Goal: Information Seeking & Learning: Learn about a topic

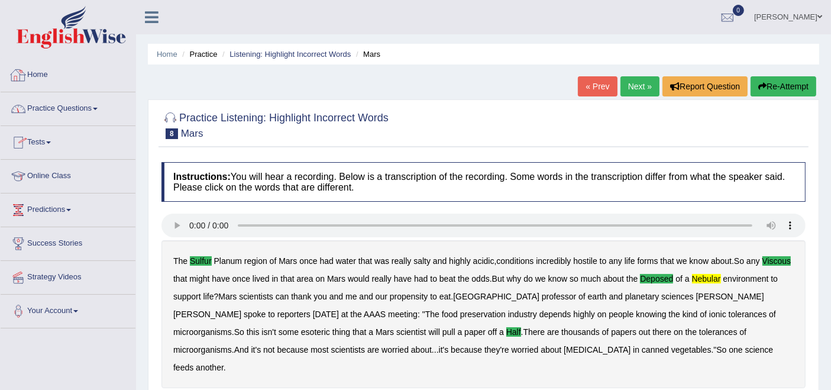
click at [28, 69] on link "Home" at bounding box center [68, 74] width 135 height 30
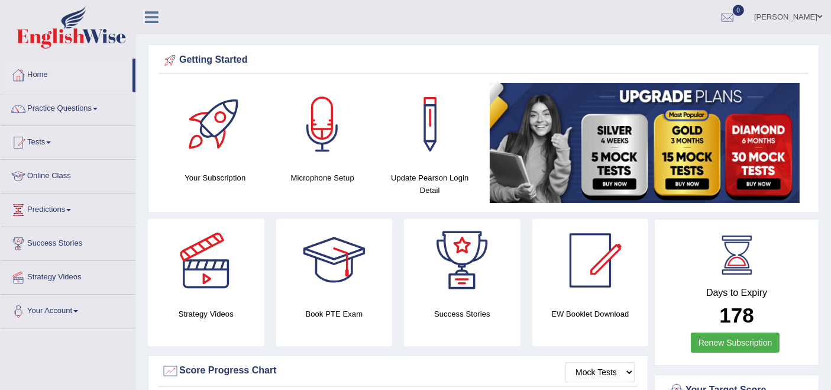
click at [53, 111] on link "Practice Questions" at bounding box center [68, 107] width 135 height 30
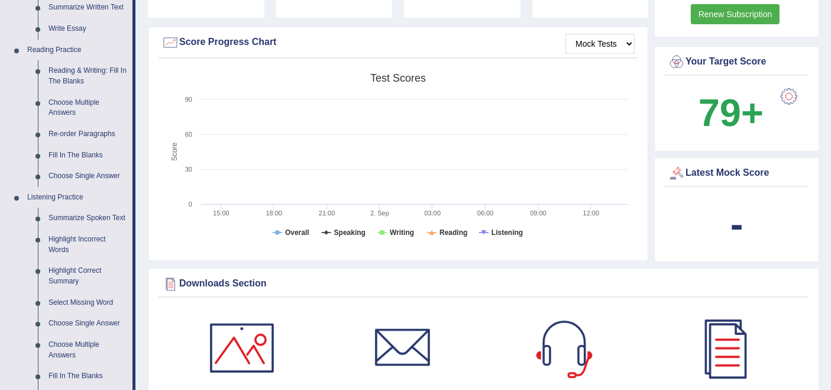
scroll to position [394, 0]
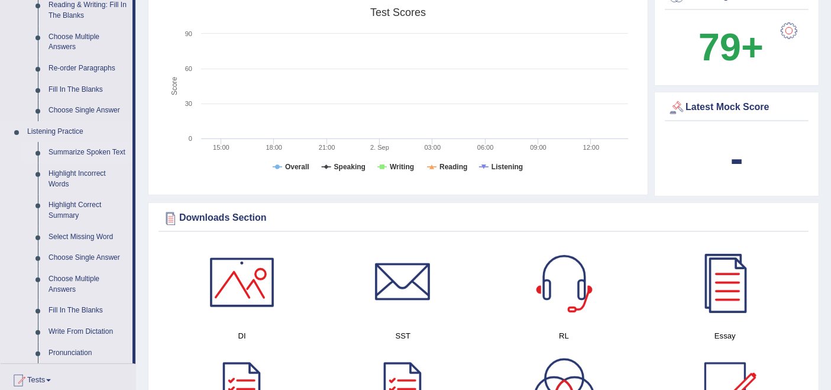
click at [76, 151] on link "Summarize Spoken Text" at bounding box center [87, 152] width 89 height 21
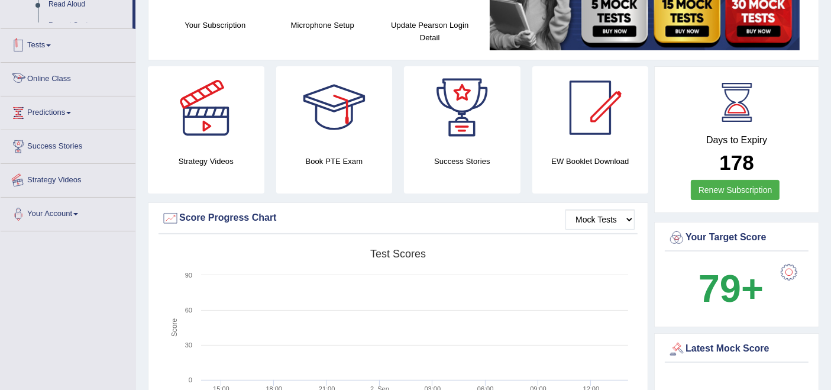
scroll to position [418, 0]
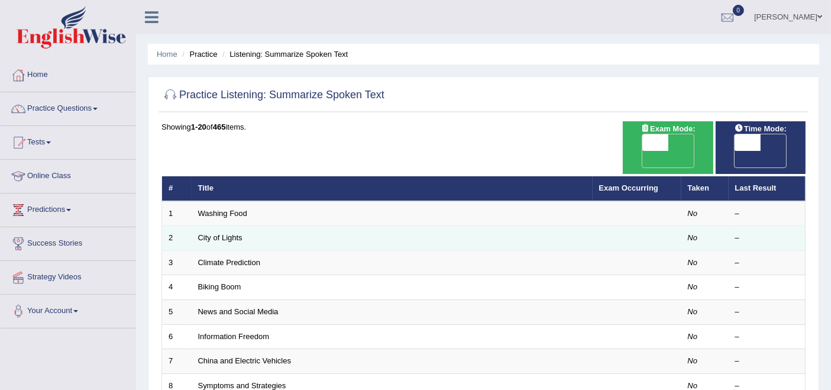
scroll to position [66, 0]
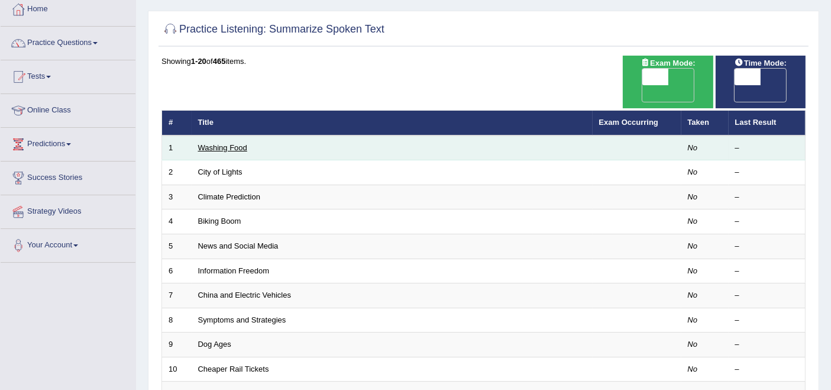
click at [228, 143] on link "Washing Food" at bounding box center [222, 147] width 49 height 9
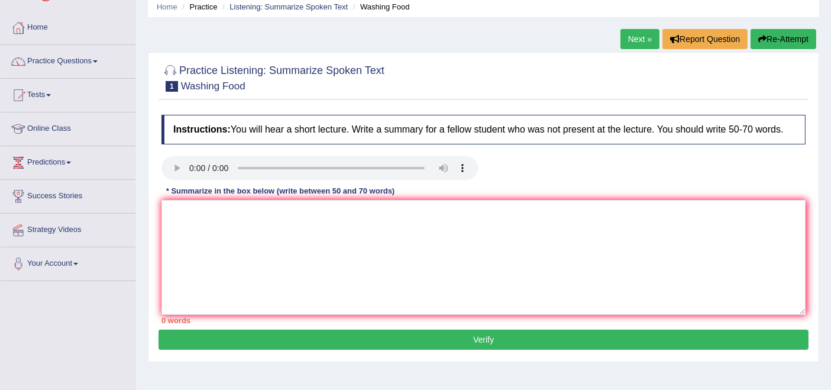
scroll to position [66, 0]
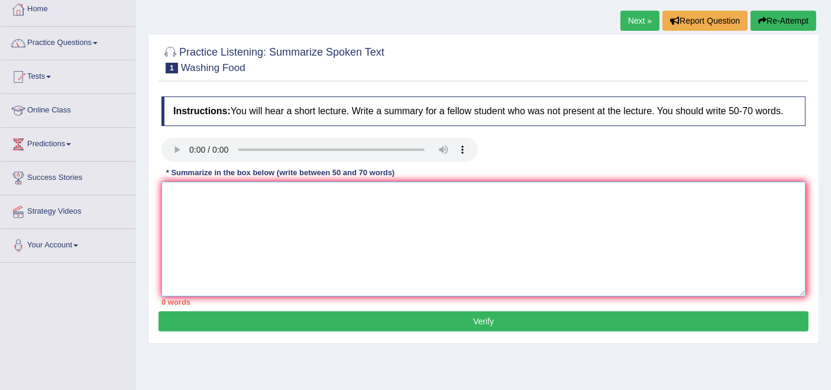
click at [221, 232] on textarea at bounding box center [483, 239] width 644 height 115
click at [208, 194] on textarea "The speaher provided the comprehensive overview of food safety, higlighting the…" at bounding box center [483, 239] width 644 height 115
click at [199, 244] on textarea "The speaher provided the comprehensive overview of food safety, higlighting the…" at bounding box center [483, 239] width 644 height 115
click at [208, 198] on textarea "The speaher provided the comprehensive overview of food safety, higlighting the…" at bounding box center [483, 239] width 644 height 115
click at [525, 194] on textarea "The speaker provided the comprehensive overview of food safety, higlighting the…" at bounding box center [483, 239] width 644 height 115
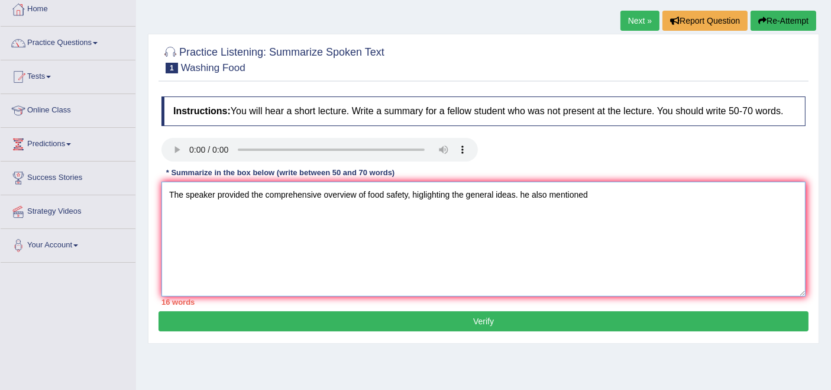
click at [523, 203] on textarea "The speaker provided the comprehensive overview of food safety, higlighting the…" at bounding box center [483, 239] width 644 height 115
type textarea "The speaker provided the comprehensive overview of food safety, higlighting the…"
click at [528, 226] on textarea "The speaker provided the comprehensive overview of food safety, higlighting the…" at bounding box center [483, 239] width 644 height 115
click at [471, 231] on textarea "The speaker provided the comprehensive overview of food safety, higlighting the…" at bounding box center [483, 239] width 644 height 115
drag, startPoint x: 629, startPoint y: 192, endPoint x: 109, endPoint y: 227, distance: 520.9
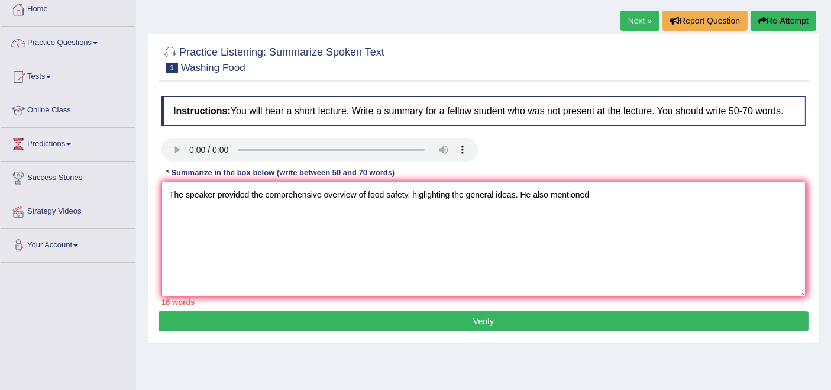
click at [109, 227] on div "Toggle navigation Home Practice Questions Speaking Practice Read Aloud Repeat S…" at bounding box center [415, 241] width 831 height 615
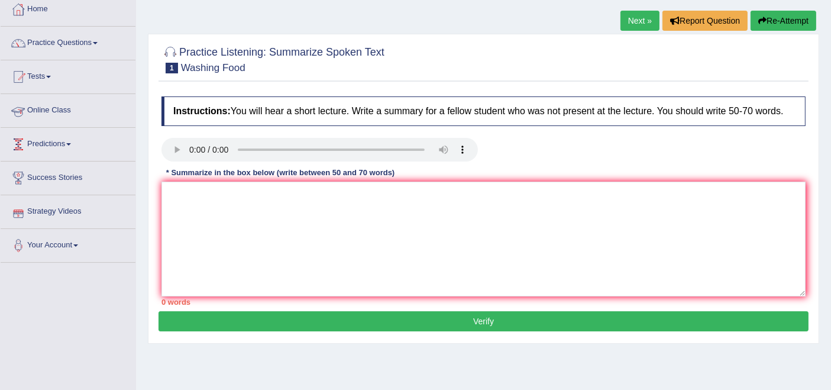
scroll to position [0, 0]
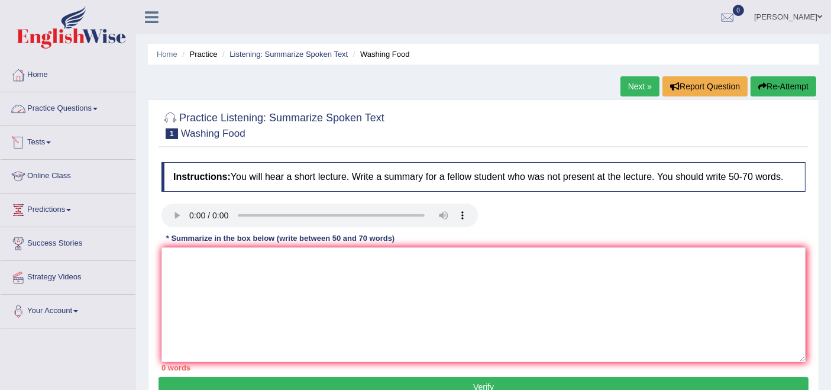
click at [71, 109] on link "Practice Questions" at bounding box center [68, 107] width 135 height 30
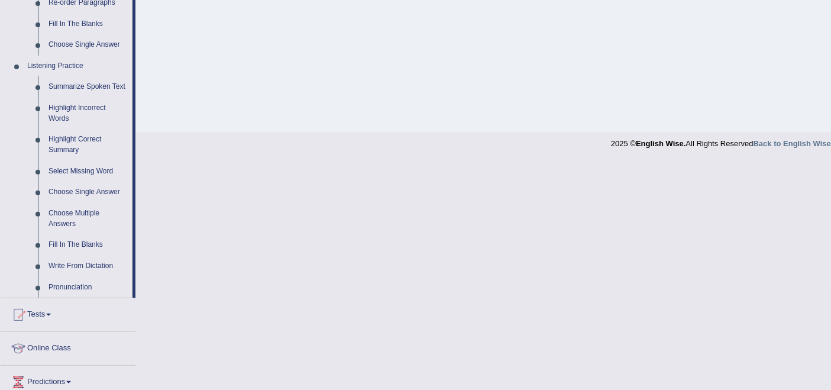
scroll to position [525, 0]
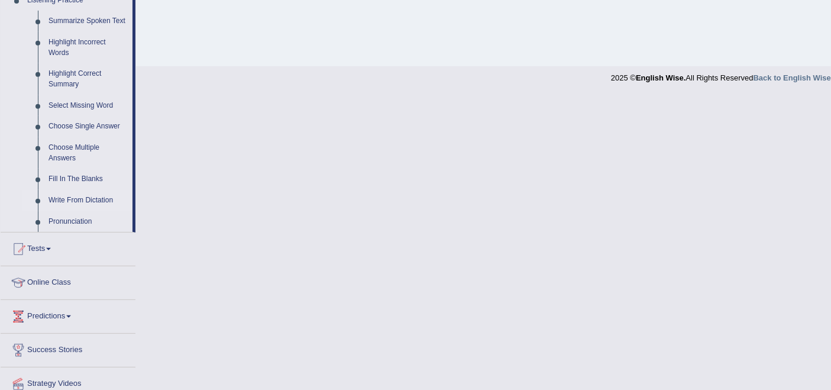
click at [76, 196] on link "Write From Dictation" at bounding box center [87, 200] width 89 height 21
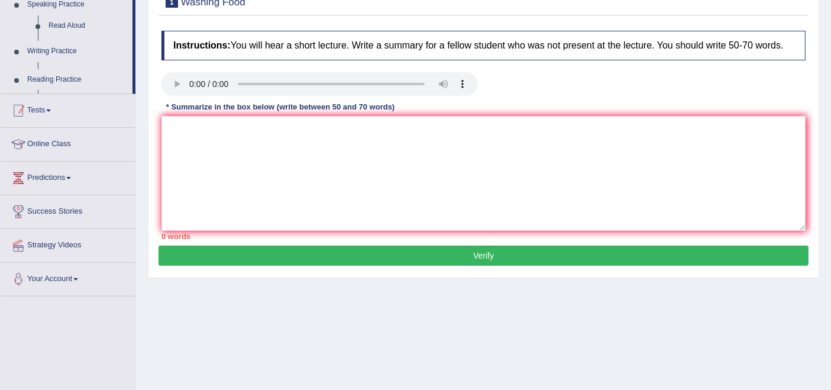
scroll to position [176, 0]
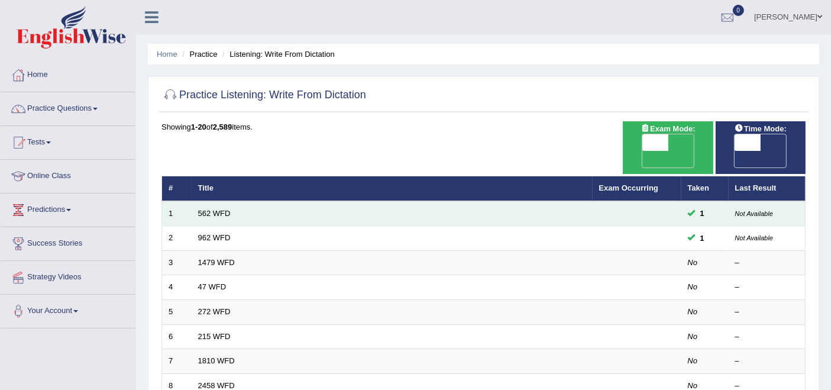
drag, startPoint x: 222, startPoint y: 195, endPoint x: 242, endPoint y: 198, distance: 20.4
click at [222, 209] on link "562 WFD" at bounding box center [214, 213] width 33 height 9
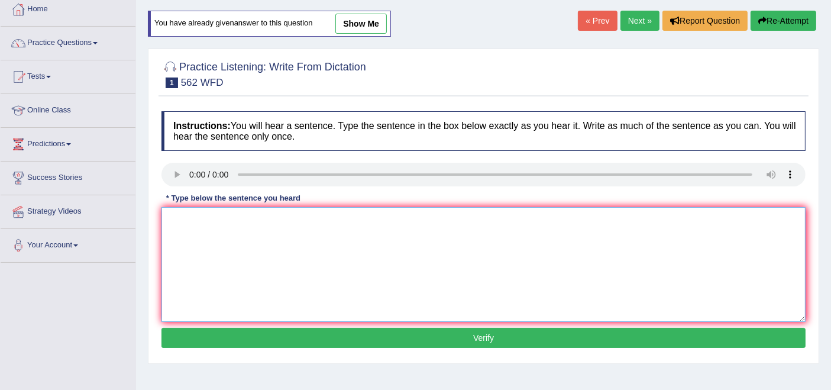
click at [308, 251] on textarea at bounding box center [483, 264] width 644 height 115
click at [183, 224] on textarea at bounding box center [483, 264] width 644 height 115
click at [171, 220] on textarea "tgbetwnn the rich and the poor does not decrease." at bounding box center [483, 264] width 644 height 115
click at [404, 219] on textarea "The gap between the rich and the poor does not decrease." at bounding box center [483, 264] width 644 height 115
type textarea "The gap between the rich and the poor does not decrease."
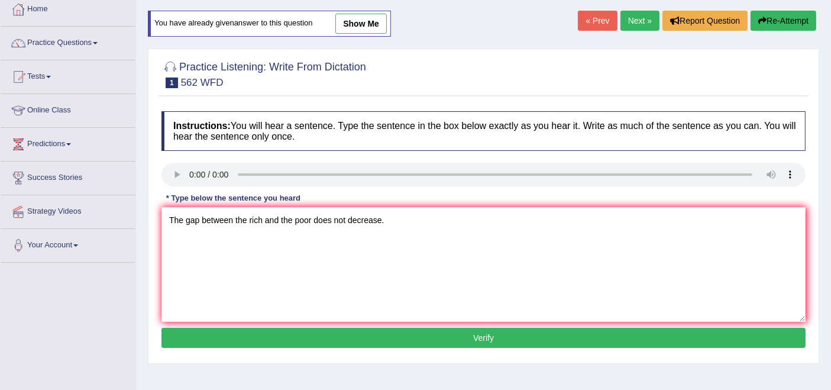
click at [449, 330] on button "Verify" at bounding box center [483, 338] width 644 height 20
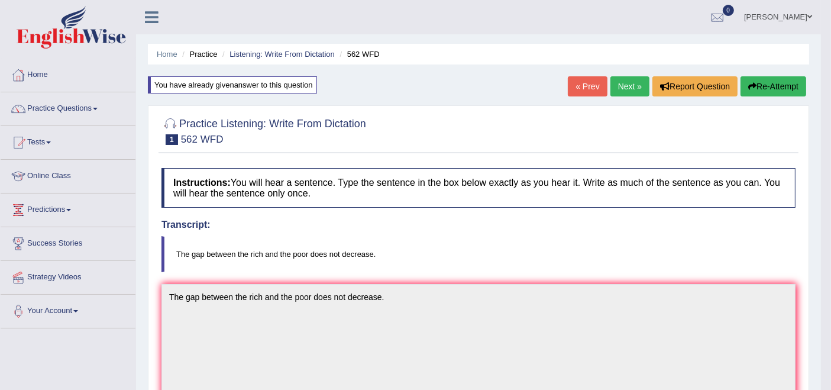
click at [612, 88] on link "Next »" at bounding box center [629, 86] width 39 height 20
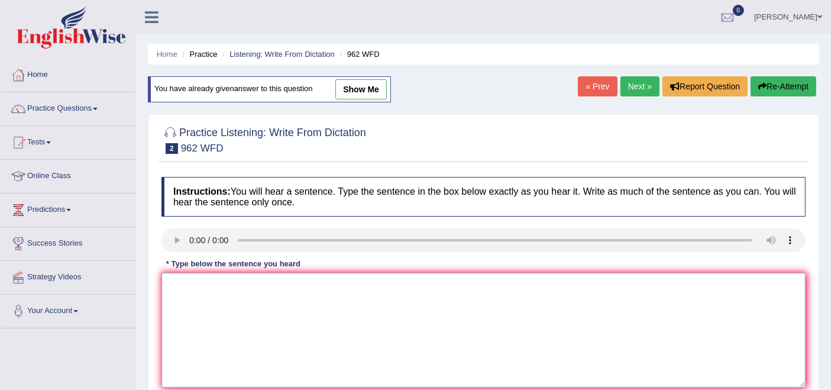
click at [498, 321] on textarea at bounding box center [483, 330] width 644 height 115
click at [244, 306] on textarea at bounding box center [483, 330] width 644 height 115
click at [170, 290] on textarea "iyhany questions about the exam, please raise your hand." at bounding box center [483, 330] width 644 height 115
click at [184, 284] on textarea "If yhany questions about the exam, please raise your hand." at bounding box center [483, 330] width 644 height 115
click at [410, 281] on textarea "If you have any questions about the exam, please raise your hand." at bounding box center [483, 330] width 644 height 115
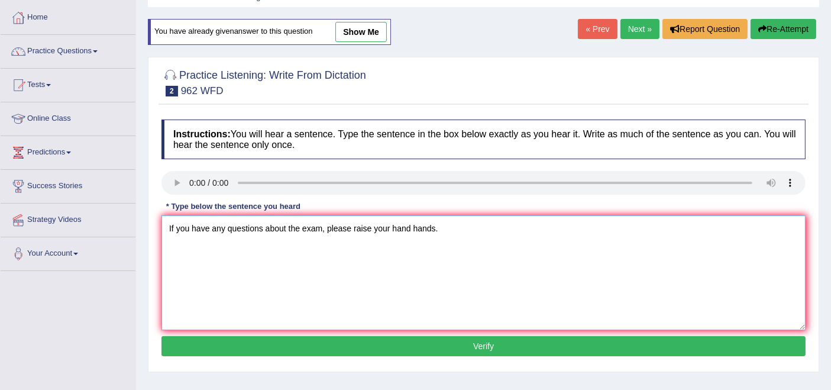
scroll to position [131, 0]
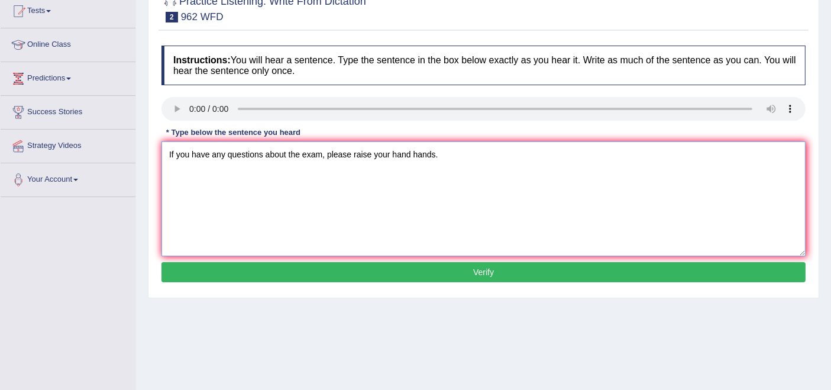
type textarea "If you have any questions about the exam, please raise your hand hands."
click at [434, 276] on button "Verify" at bounding box center [483, 272] width 644 height 20
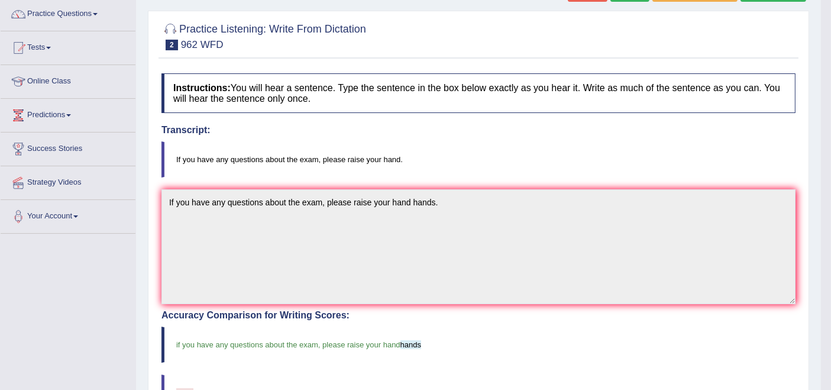
scroll to position [66, 0]
